Goal: Task Accomplishment & Management: Manage account settings

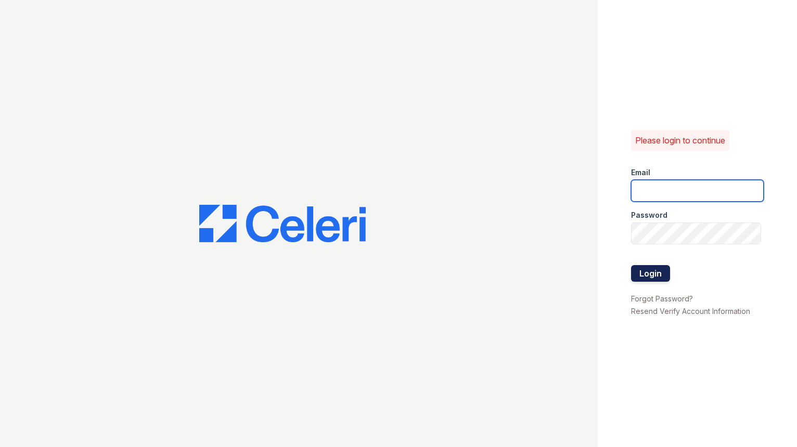
type input "[EMAIL_ADDRESS][DOMAIN_NAME]"
click at [649, 275] on button "Login" at bounding box center [650, 273] width 39 height 17
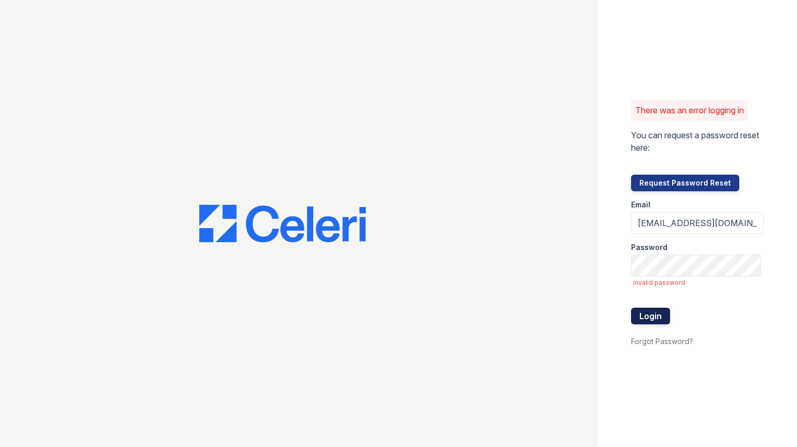
click at [659, 319] on button "Login" at bounding box center [650, 316] width 39 height 17
click at [503, 283] on div at bounding box center [299, 223] width 598 height 447
click at [736, 302] on div at bounding box center [697, 297] width 133 height 21
click at [654, 342] on link "Forgot Password?" at bounding box center [662, 341] width 62 height 9
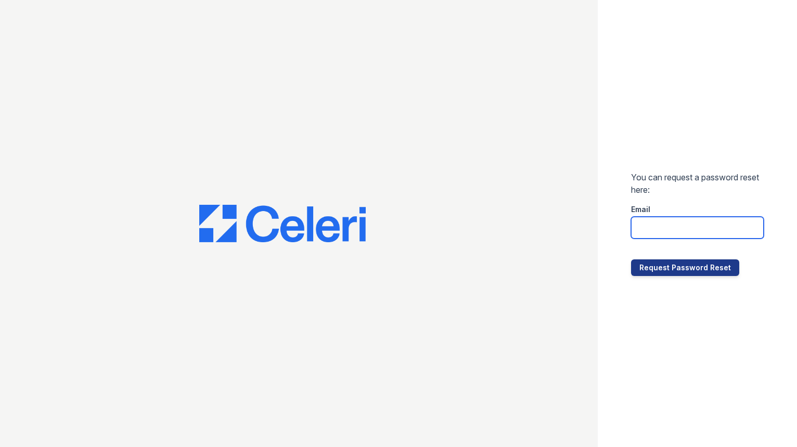
click at [653, 228] on input "email" at bounding box center [697, 228] width 133 height 22
type input "cantergreenmgr@greystar.com"
click at [631, 260] on button "Request Password Reset" at bounding box center [685, 268] width 108 height 17
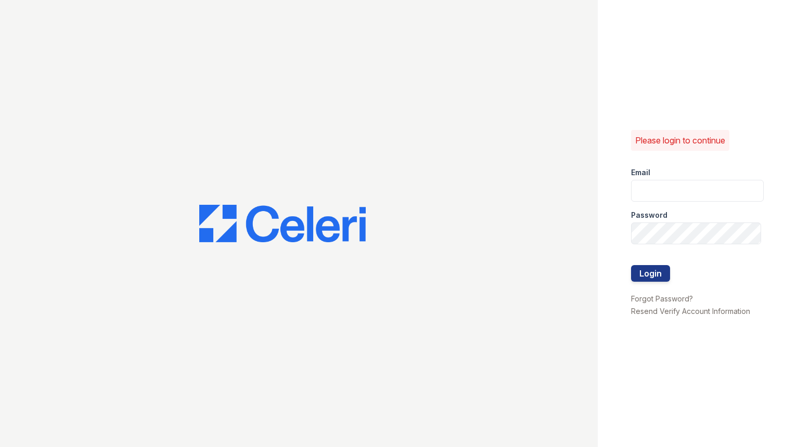
type input "[EMAIL_ADDRESS][DOMAIN_NAME]"
click at [628, 114] on div "Please login to continue Email cantergreenmgr@greystar.com Password Login Forgo…" at bounding box center [697, 223] width 199 height 447
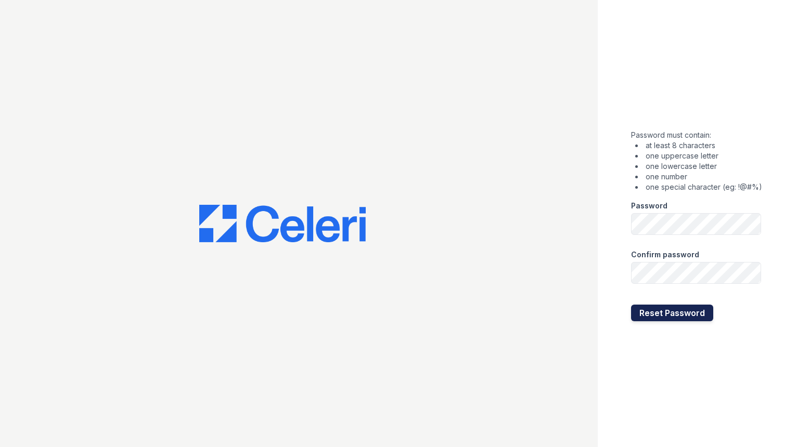
click at [656, 318] on button "Reset Password" at bounding box center [672, 313] width 82 height 17
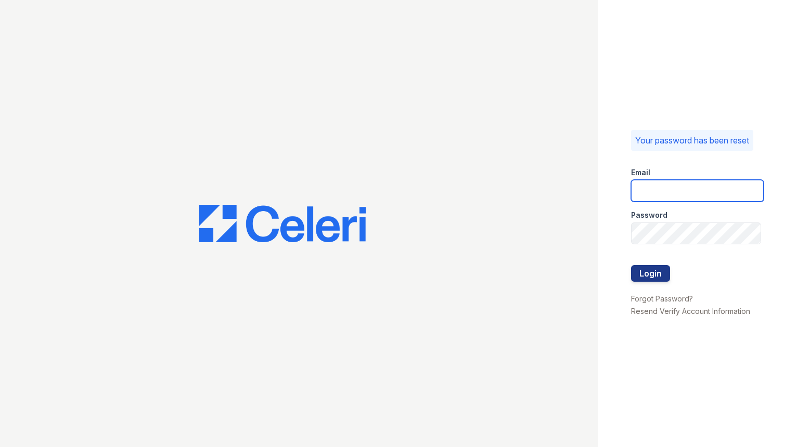
type input "[EMAIL_ADDRESS][DOMAIN_NAME]"
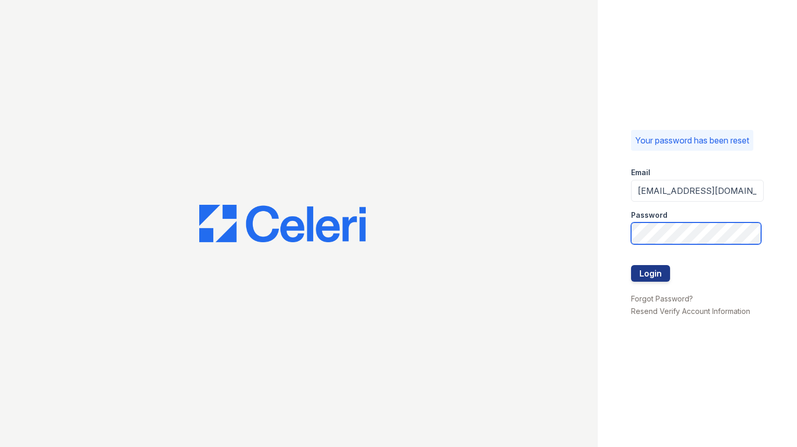
click at [590, 233] on div "Your password has been reset Email [EMAIL_ADDRESS][DOMAIN_NAME] Password Login …" at bounding box center [398, 223] width 797 height 447
drag, startPoint x: 645, startPoint y: 276, endPoint x: 639, endPoint y: 278, distance: 6.6
click at [645, 276] on button "Login" at bounding box center [650, 273] width 39 height 17
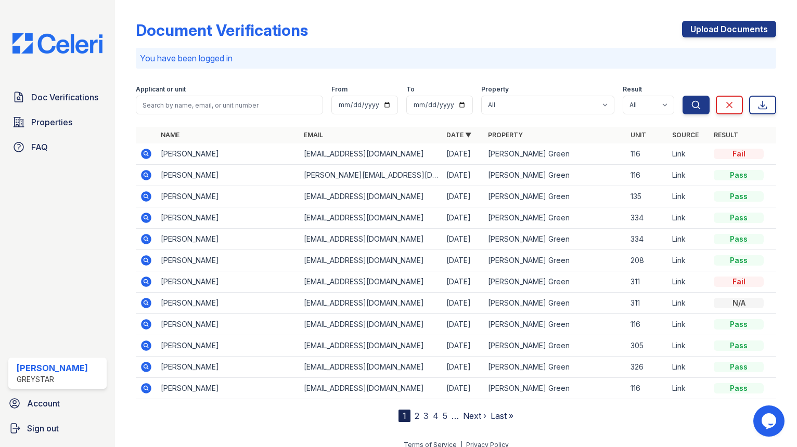
drag, startPoint x: 145, startPoint y: 173, endPoint x: 354, endPoint y: 195, distance: 210.8
click at [145, 173] on icon at bounding box center [146, 175] width 12 height 12
